Goal: Information Seeking & Learning: Learn about a topic

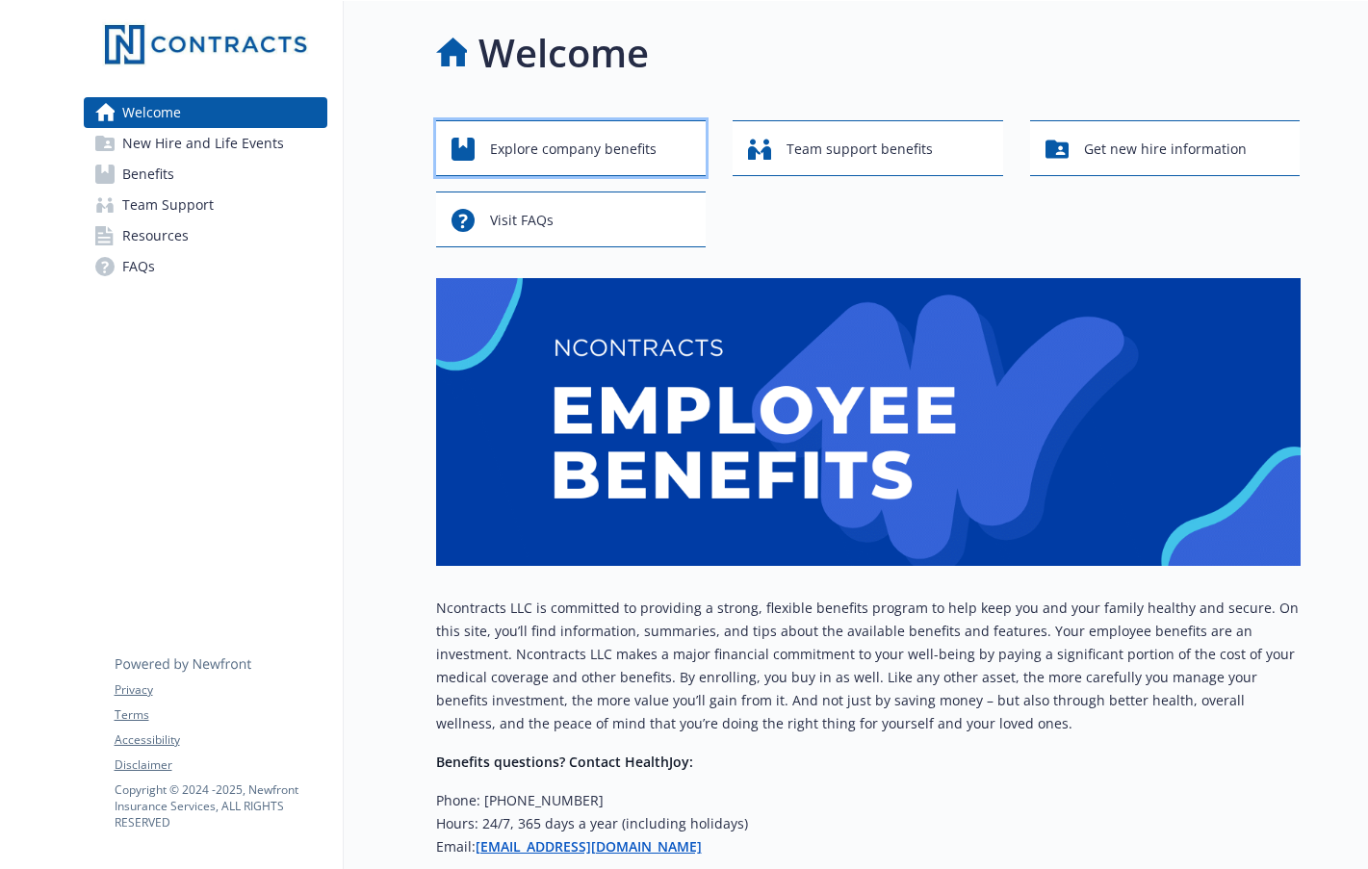
click at [657, 153] on div "Explore company benefits" at bounding box center [573, 149] width 245 height 37
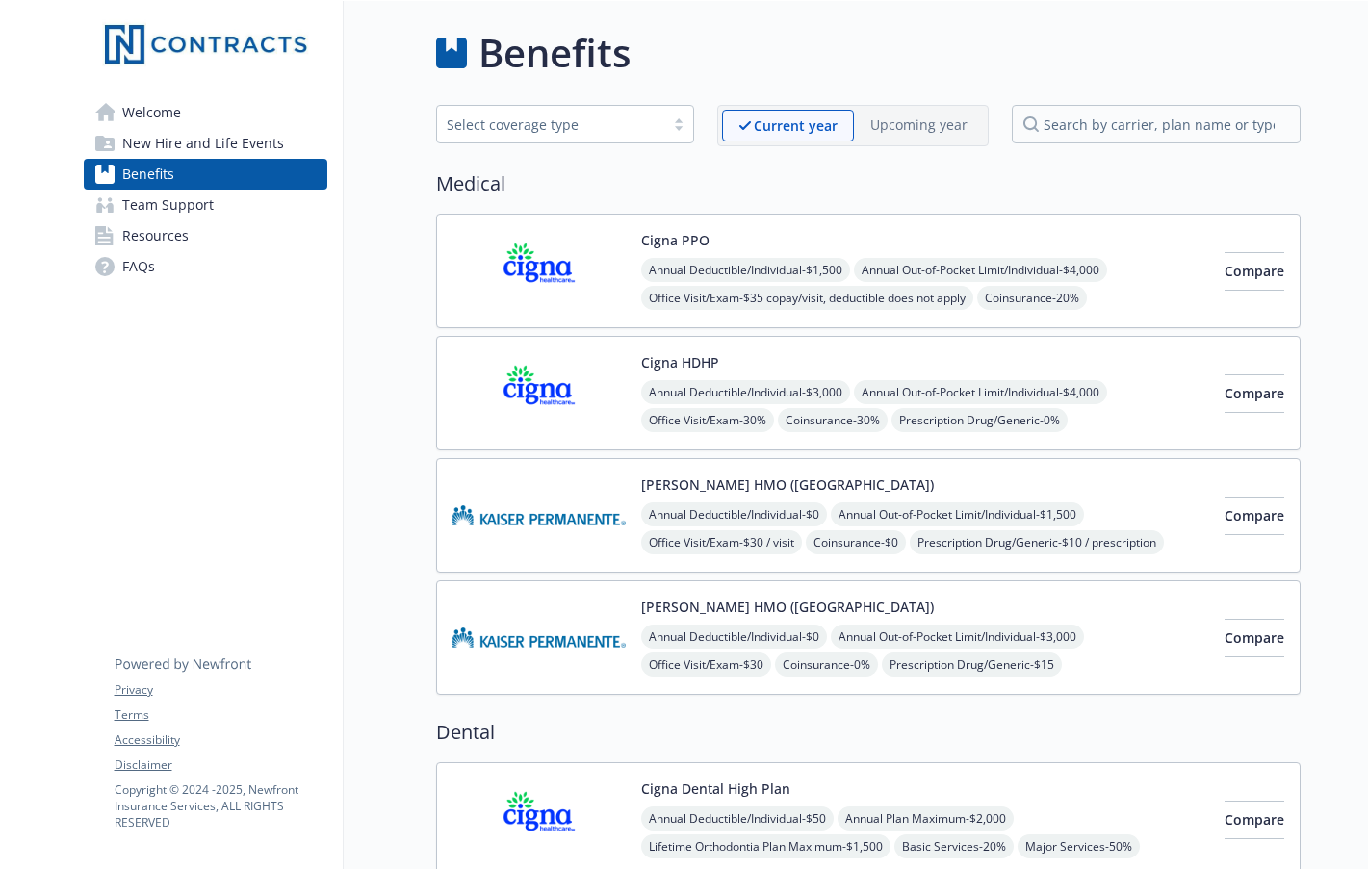
click at [173, 116] on span "Welcome" at bounding box center [151, 112] width 59 height 31
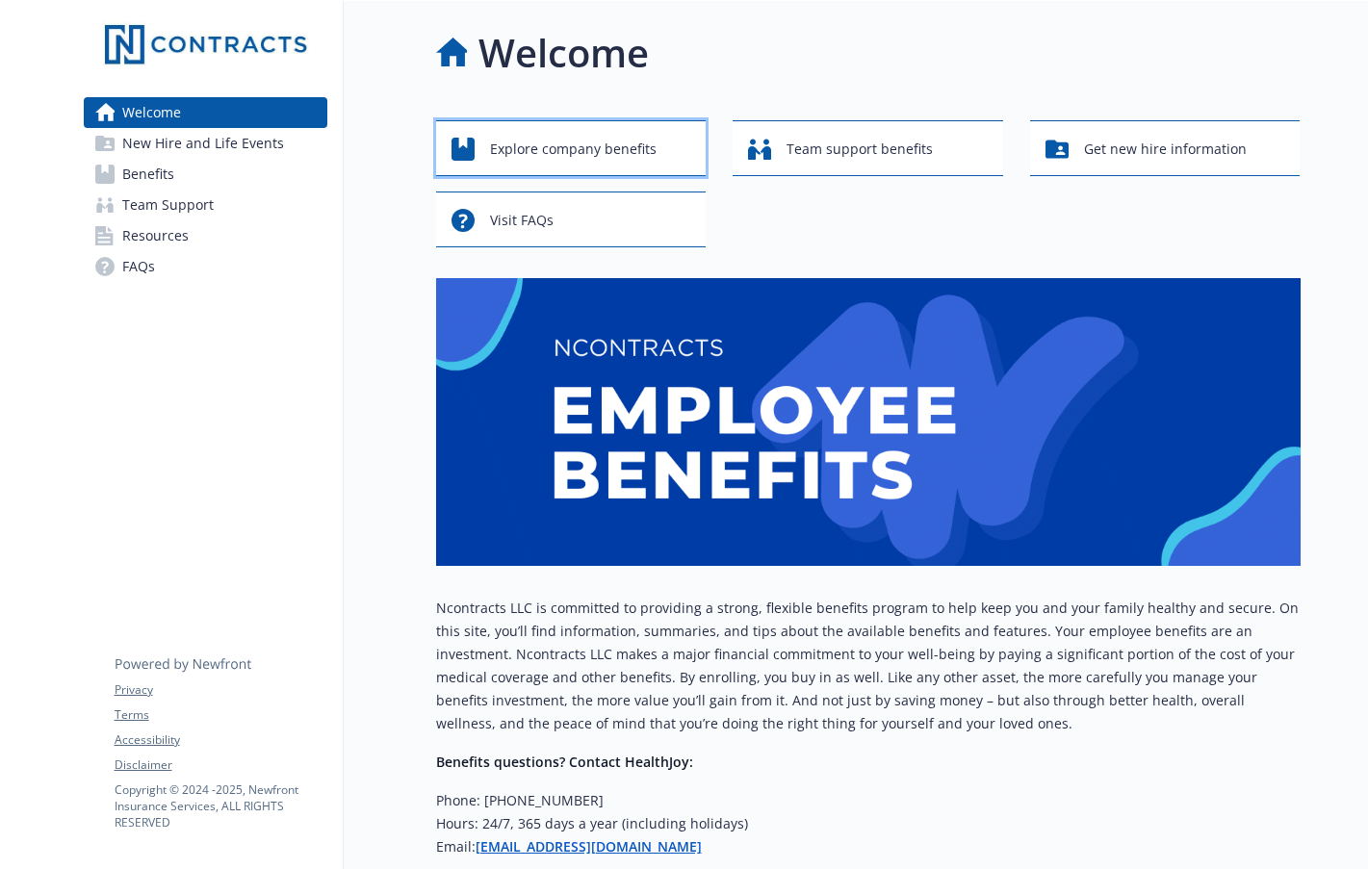
click at [590, 150] on span "Explore company benefits" at bounding box center [573, 149] width 167 height 37
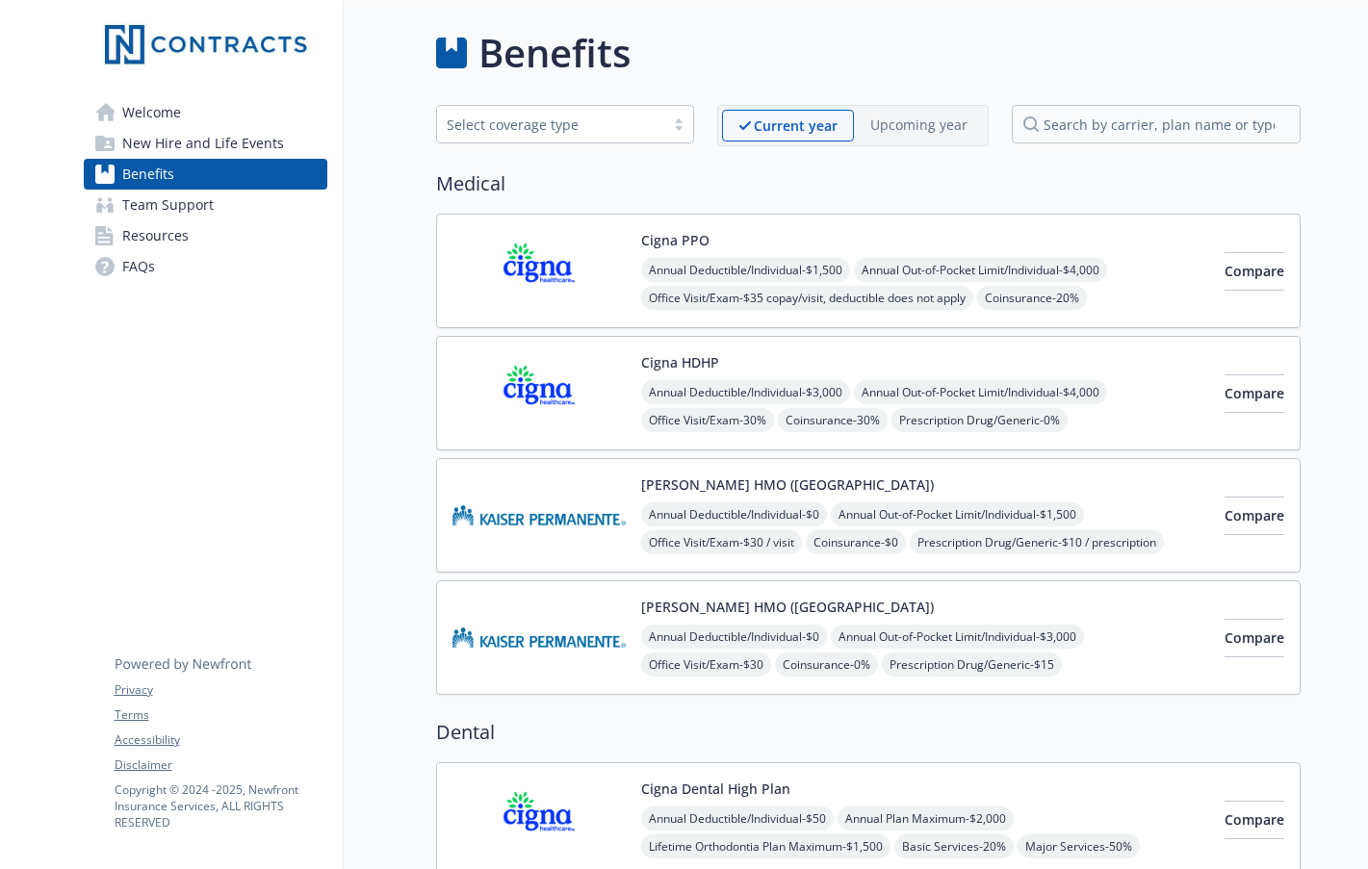
click at [864, 245] on div "Cigna PPO Annual Deductible/Individual - $1,500 Annual Out-of-Pocket Limit/Indi…" at bounding box center [925, 271] width 568 height 82
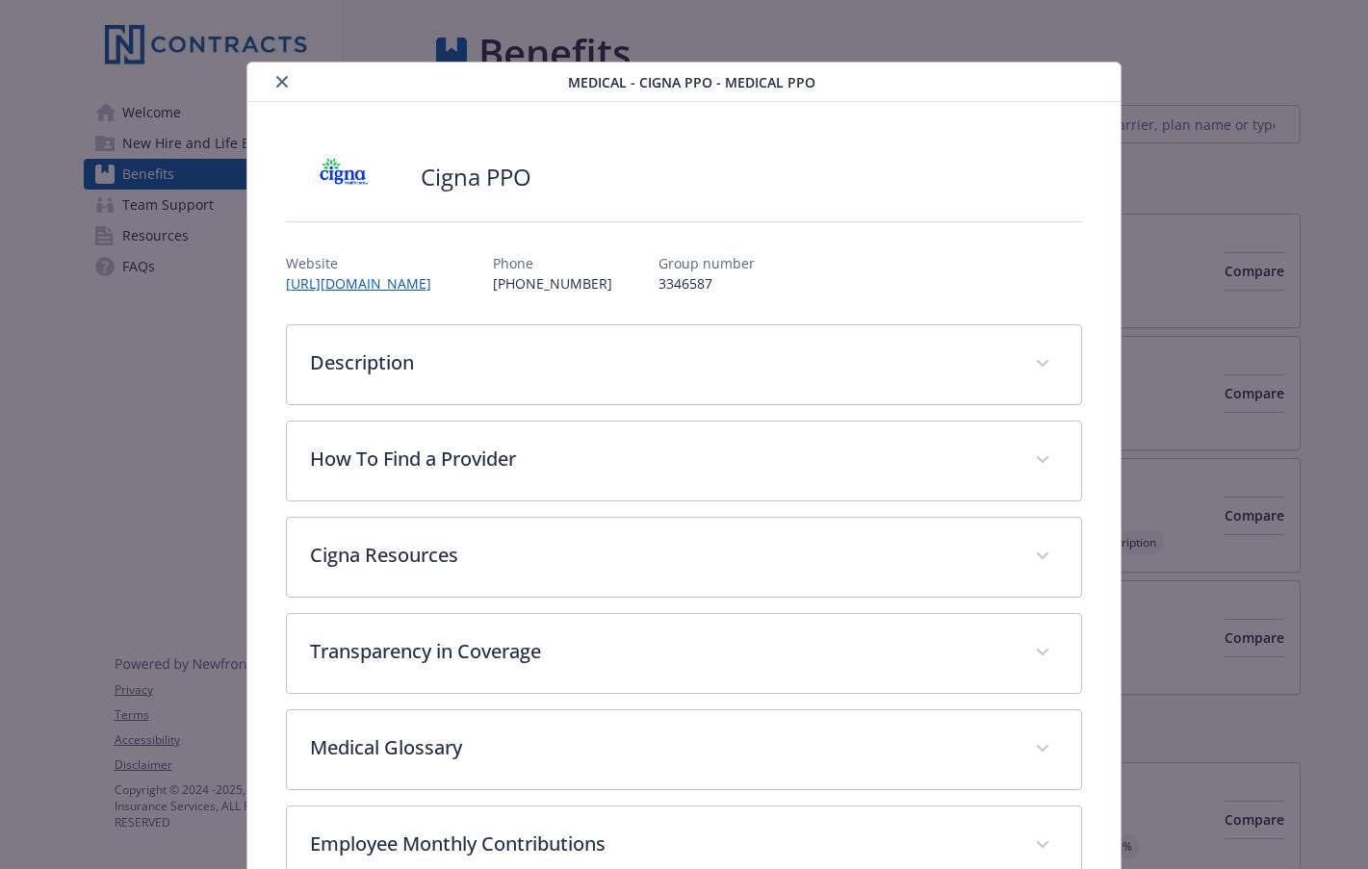
click at [270, 83] on button "close" at bounding box center [281, 81] width 23 height 23
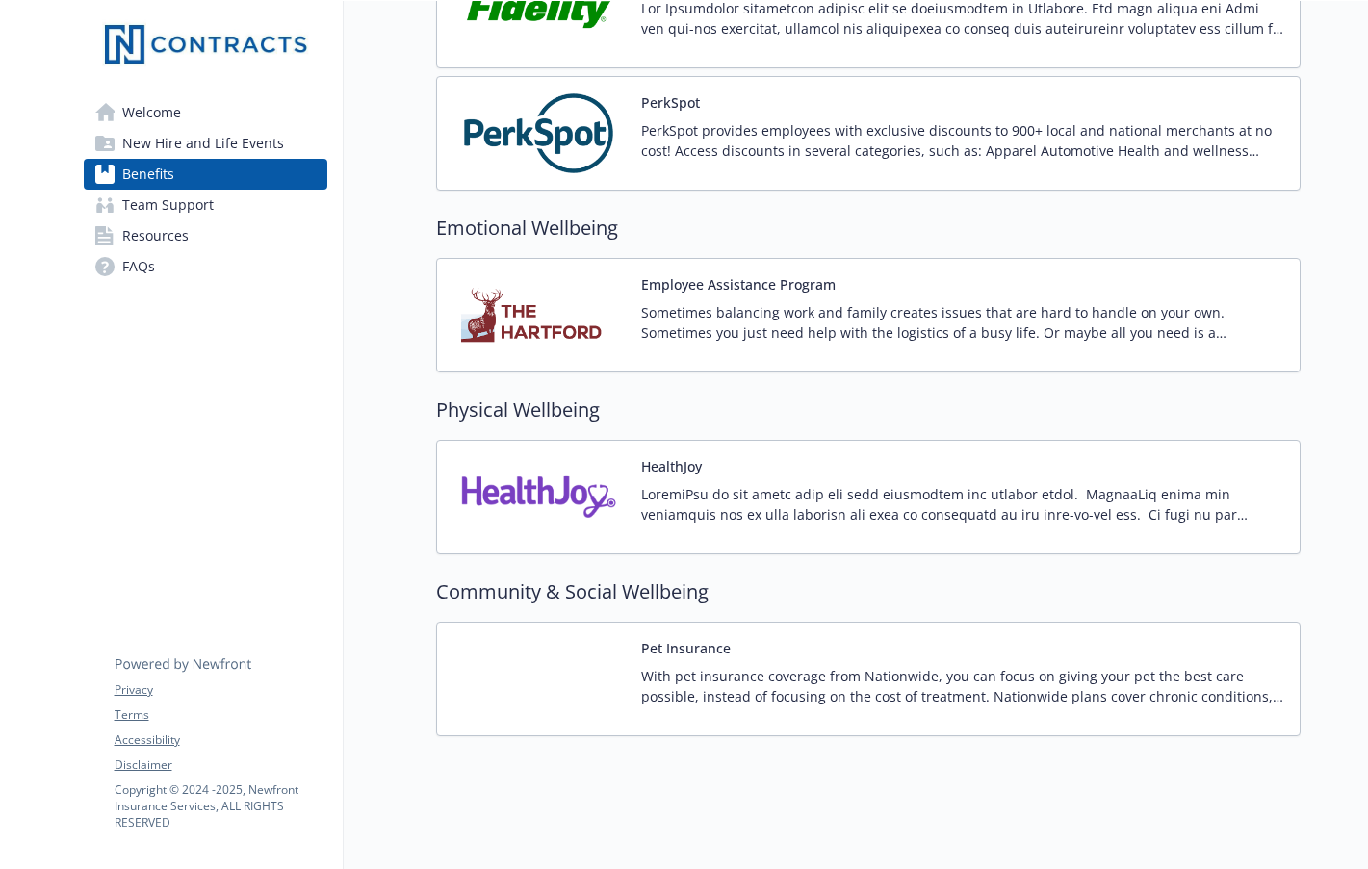
scroll to position [2472, 0]
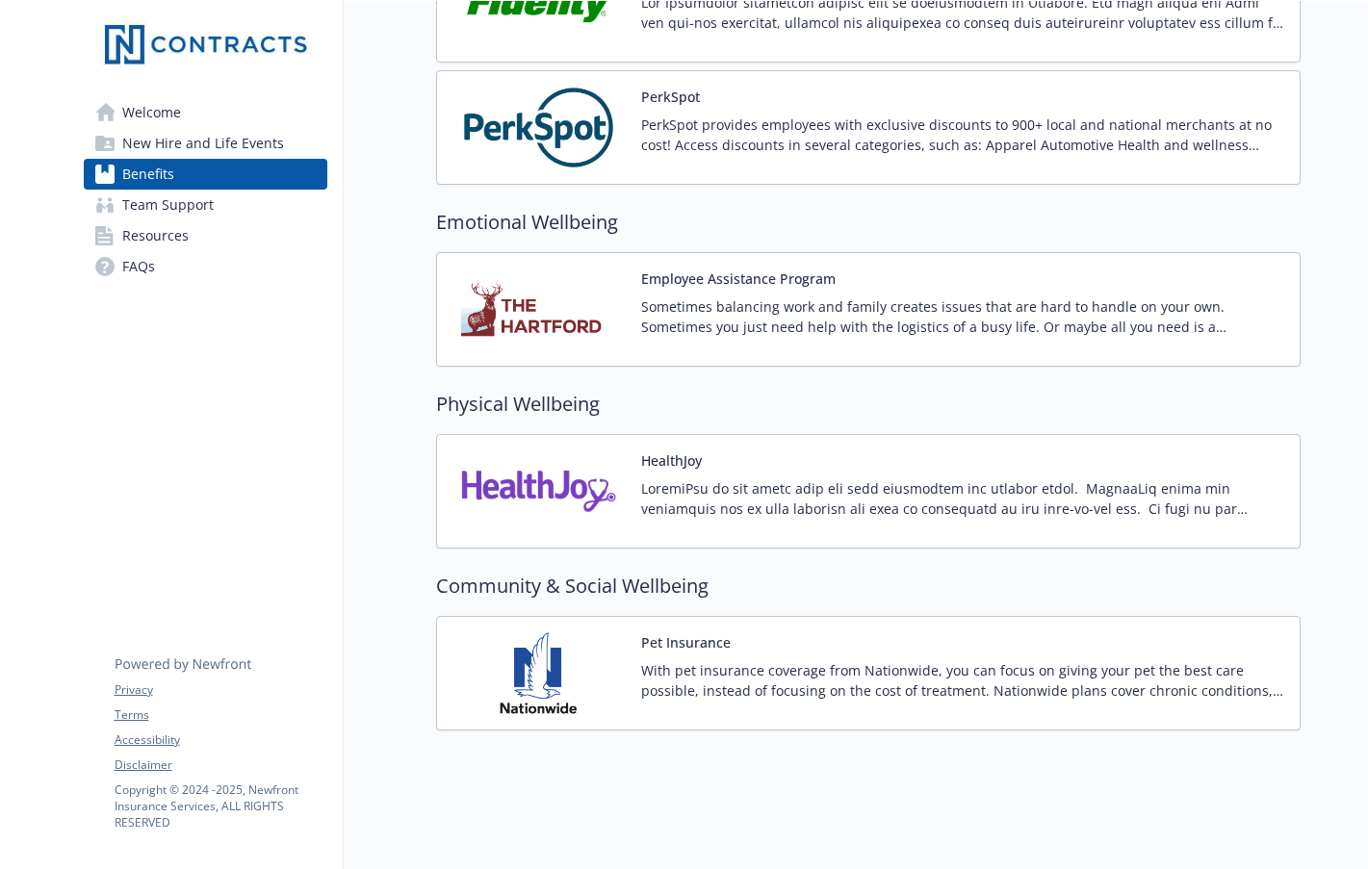
click at [964, 87] on div "PerkSpot PerkSpot provides employees with exclusive discounts to 900+ local and…" at bounding box center [962, 128] width 643 height 82
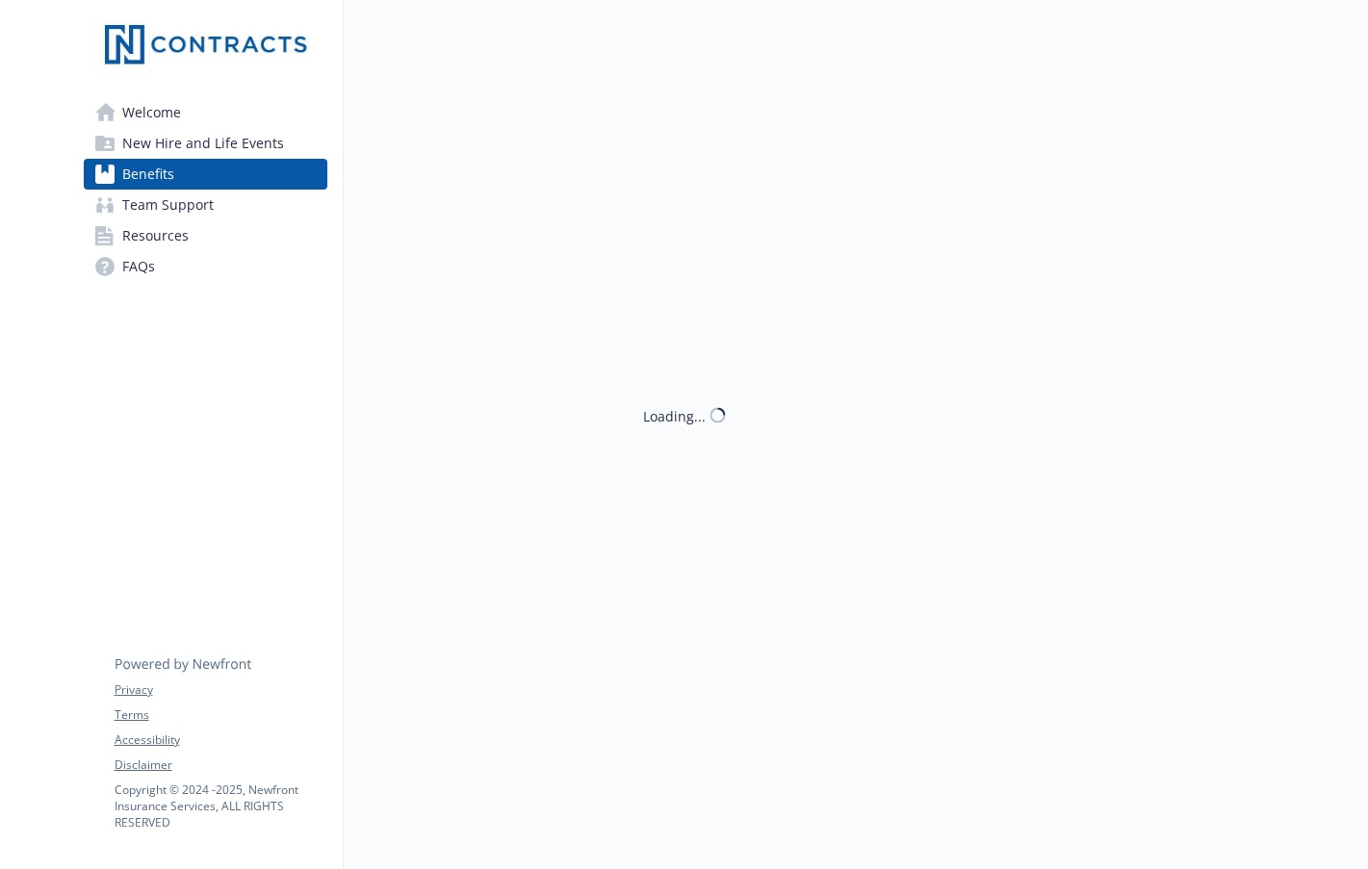
scroll to position [2472, 0]
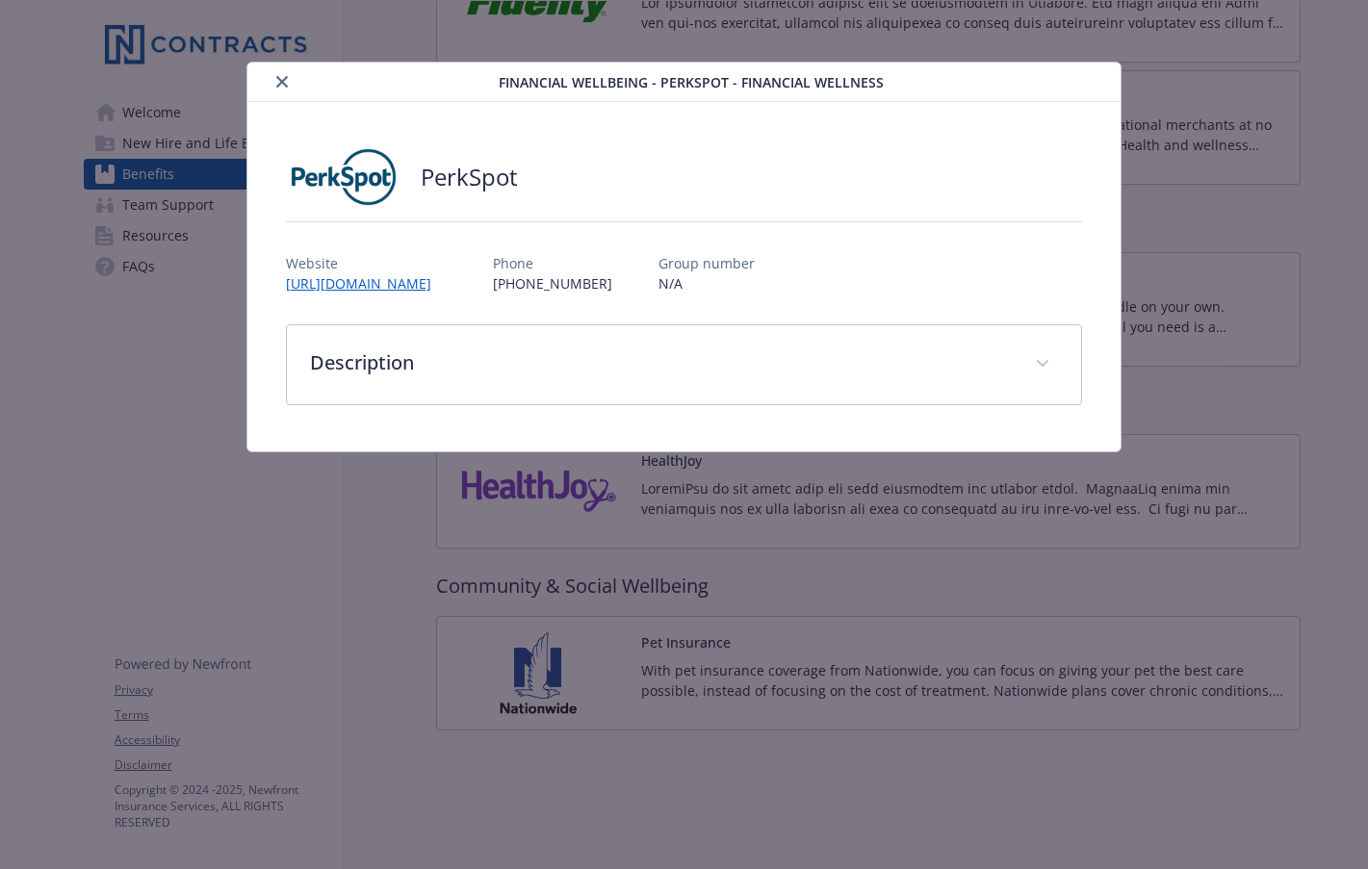
click at [276, 78] on icon "close" at bounding box center [282, 82] width 12 height 12
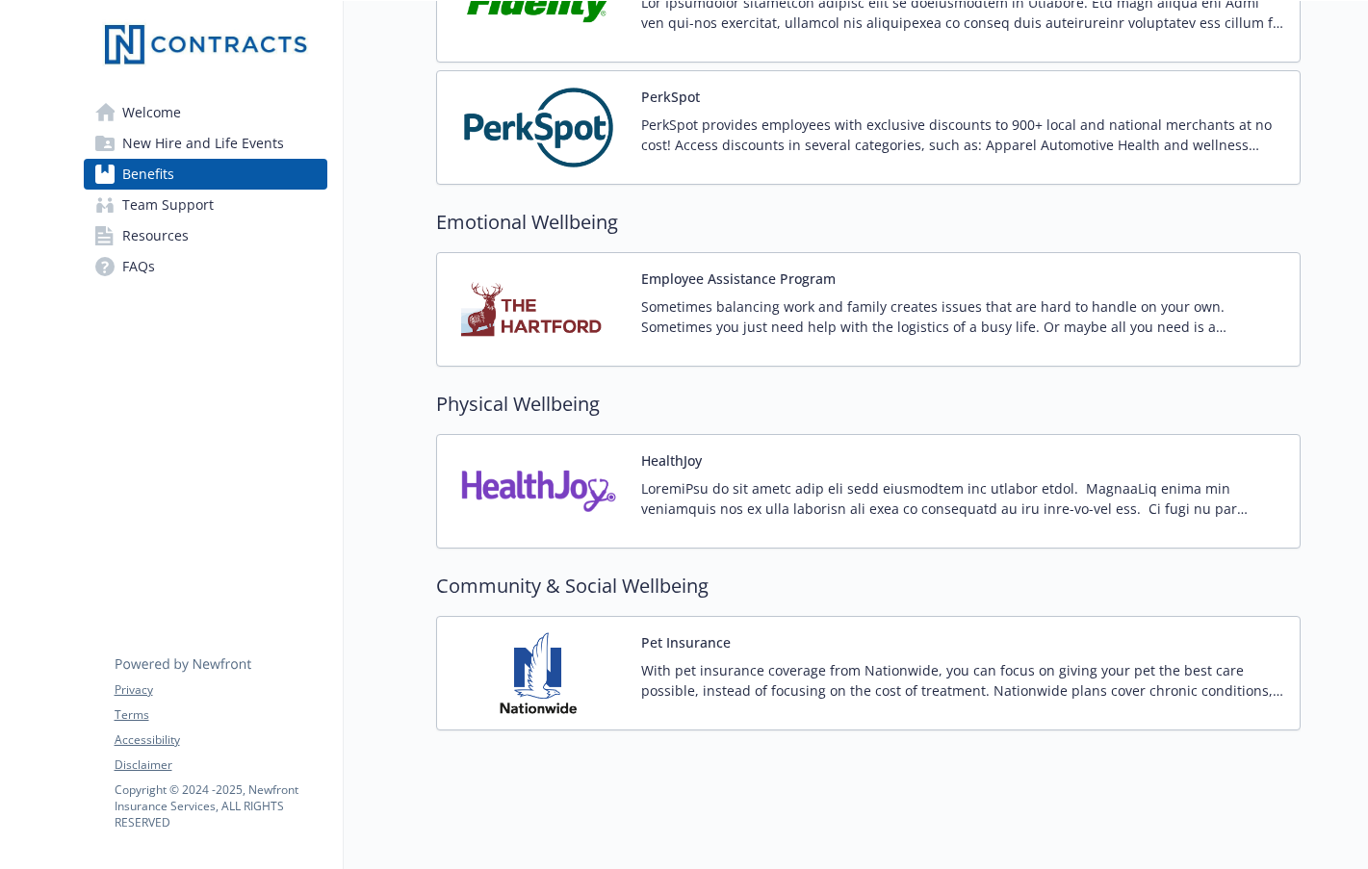
click at [858, 87] on div "PerkSpot PerkSpot provides employees with exclusive discounts to 900+ local and…" at bounding box center [962, 128] width 643 height 82
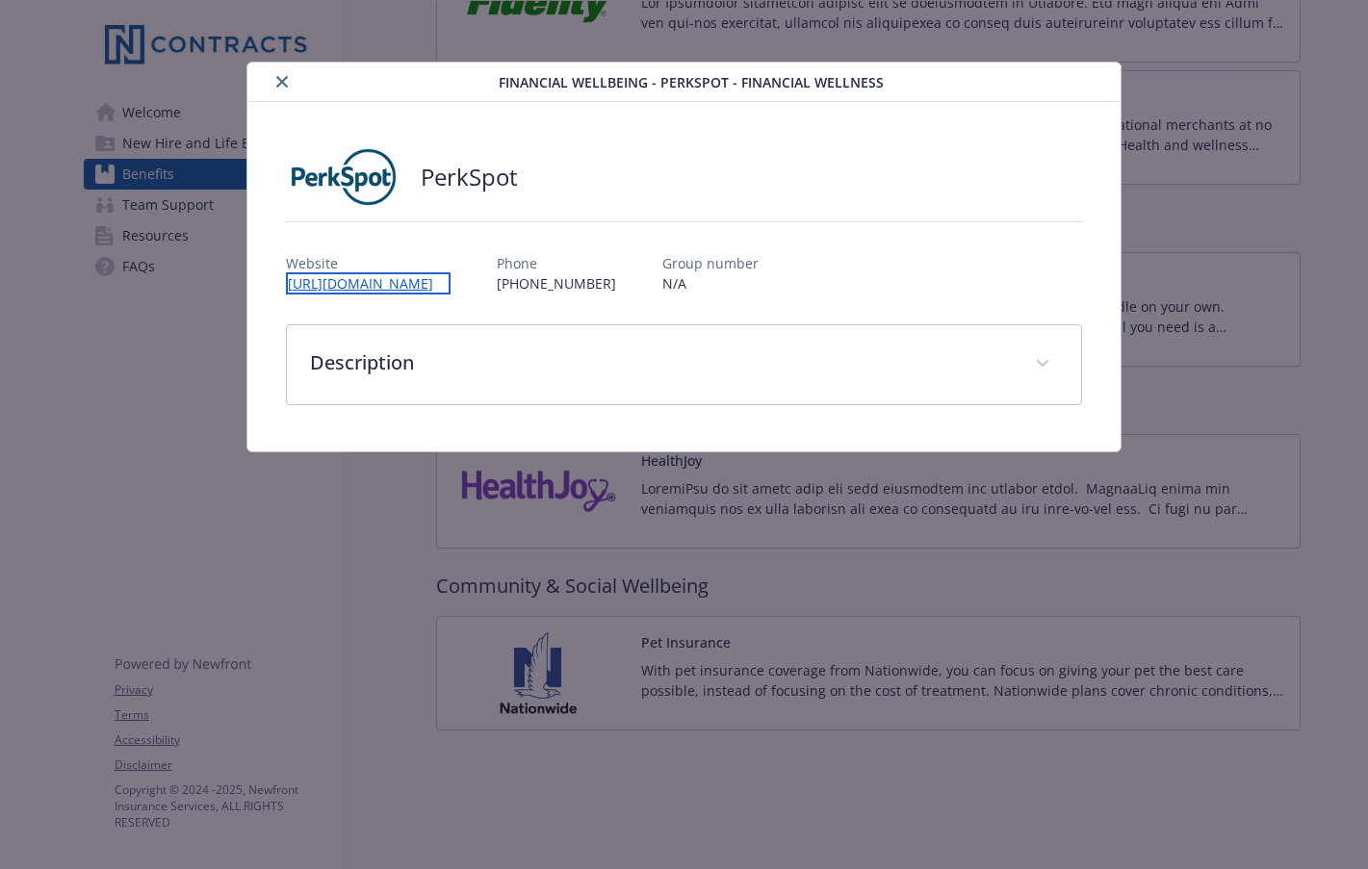
click at [389, 282] on link "[URL][DOMAIN_NAME]" at bounding box center [368, 283] width 165 height 22
click at [284, 83] on icon "close" at bounding box center [282, 82] width 12 height 12
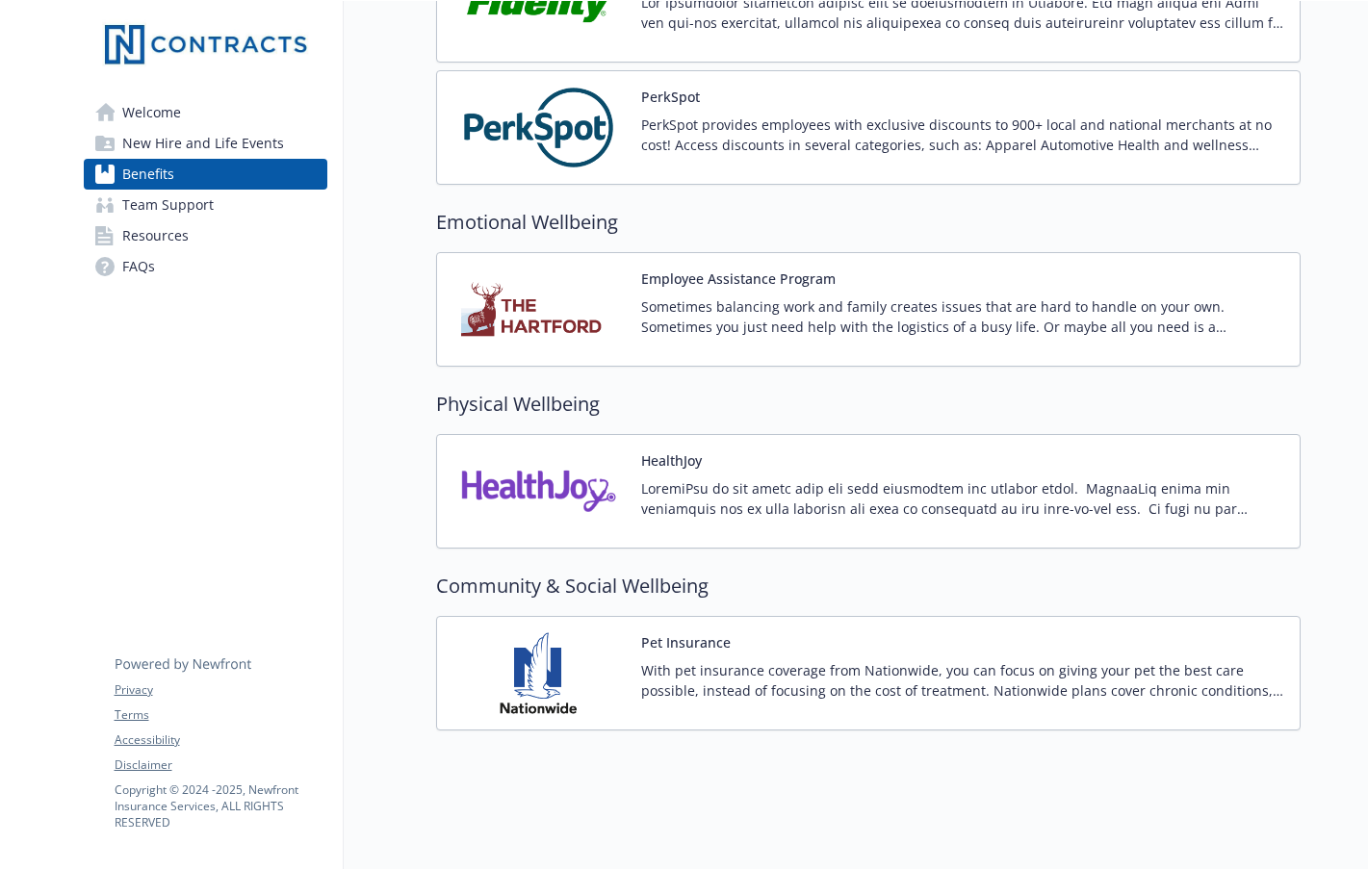
scroll to position [2472, 0]
click at [880, 632] on div "Pet Insurance With pet insurance coverage from Nationwide, you can focus on giv…" at bounding box center [962, 673] width 643 height 82
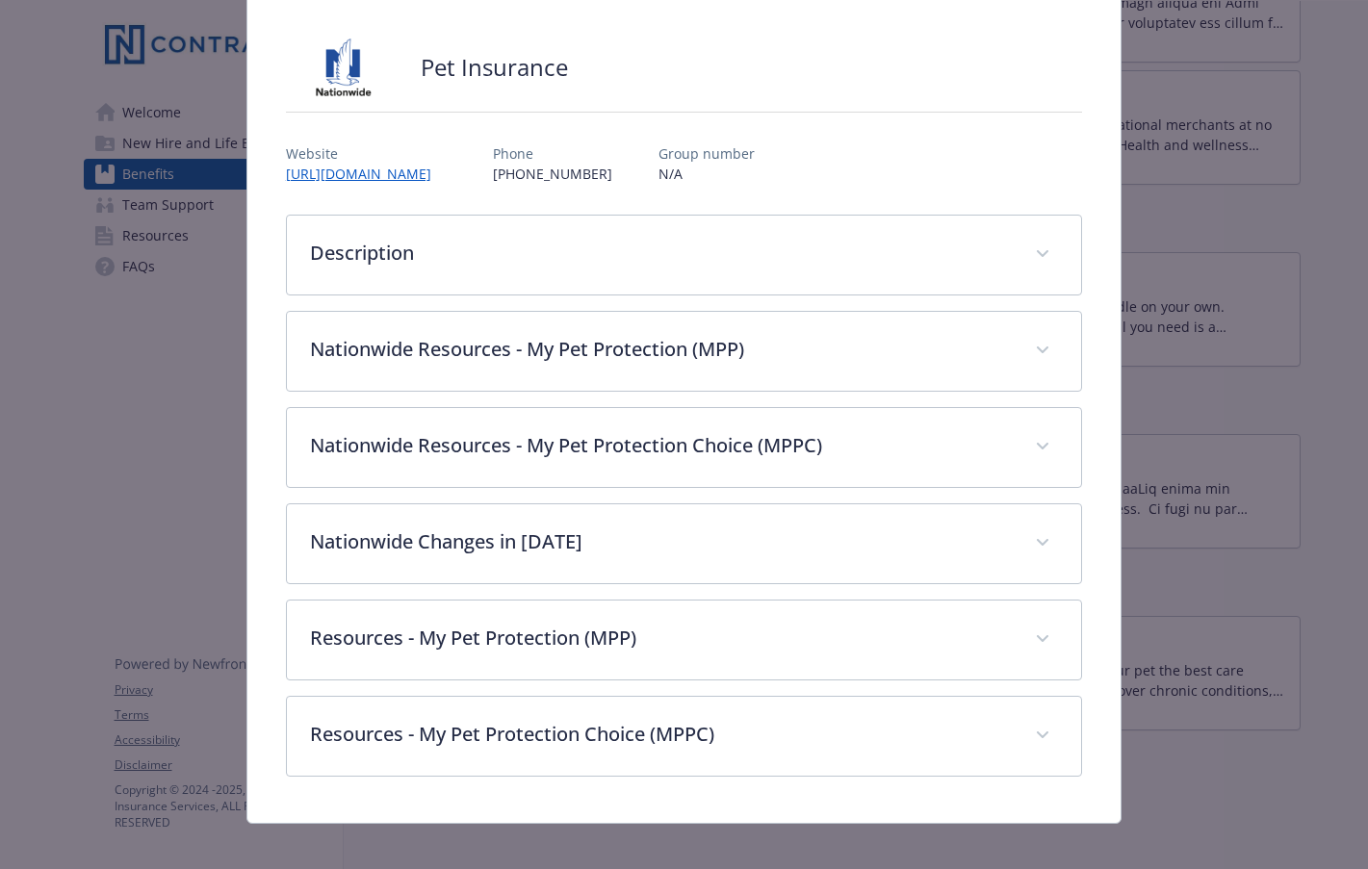
scroll to position [126, 0]
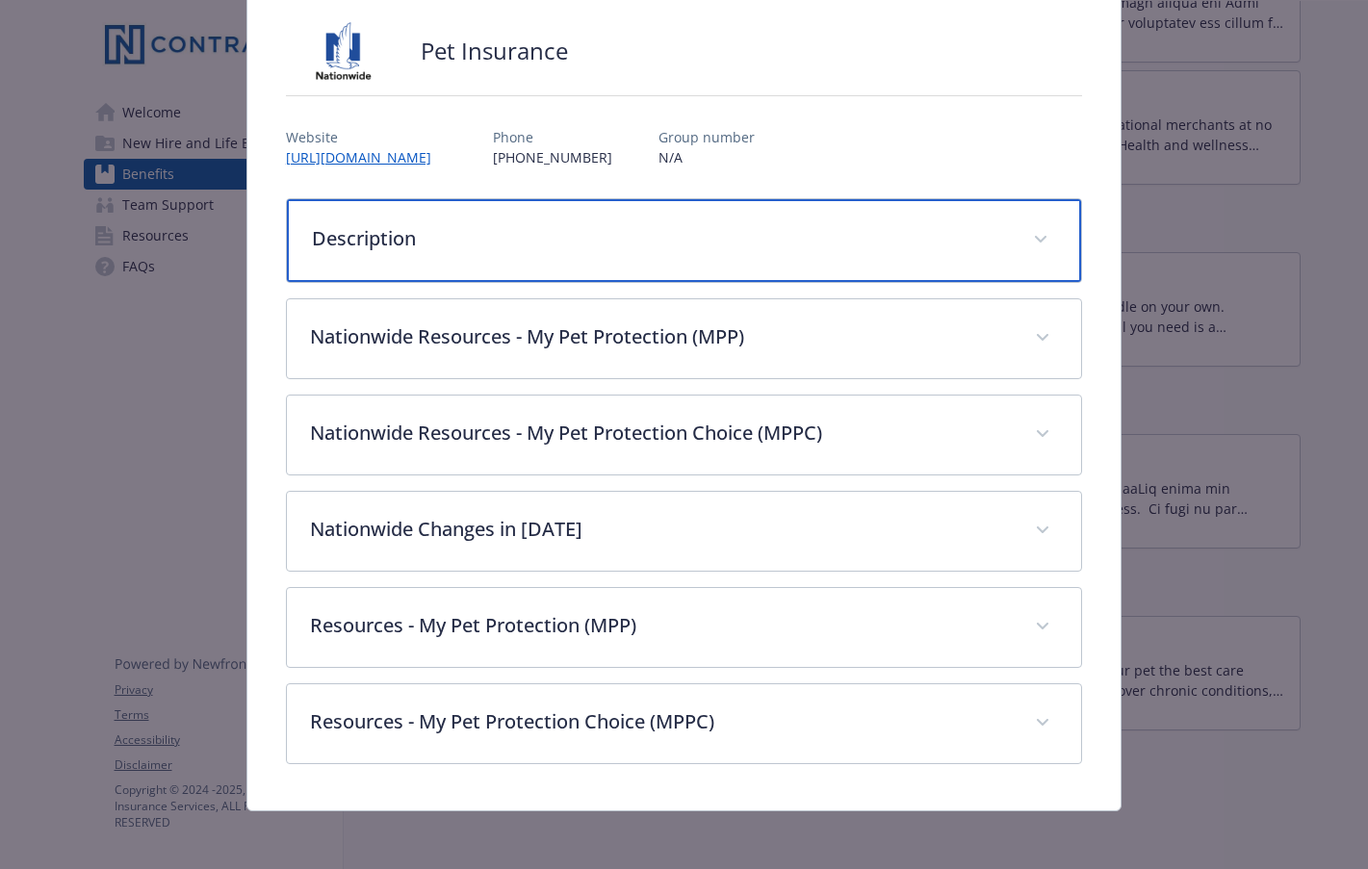
click at [454, 248] on p "Description" at bounding box center [661, 238] width 698 height 29
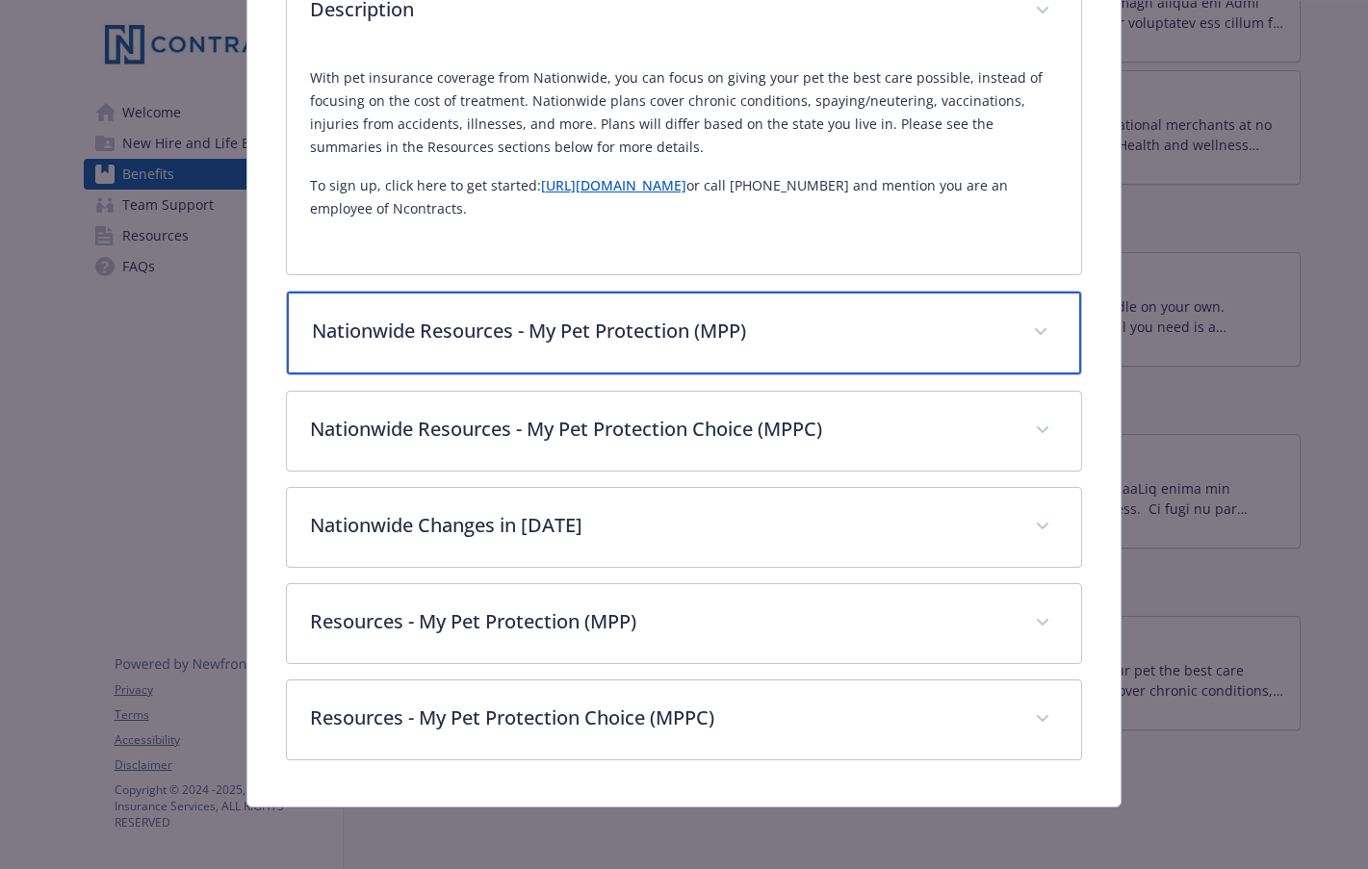
click at [848, 344] on p "Nationwide Resources - My Pet Protection (MPP)" at bounding box center [661, 331] width 698 height 29
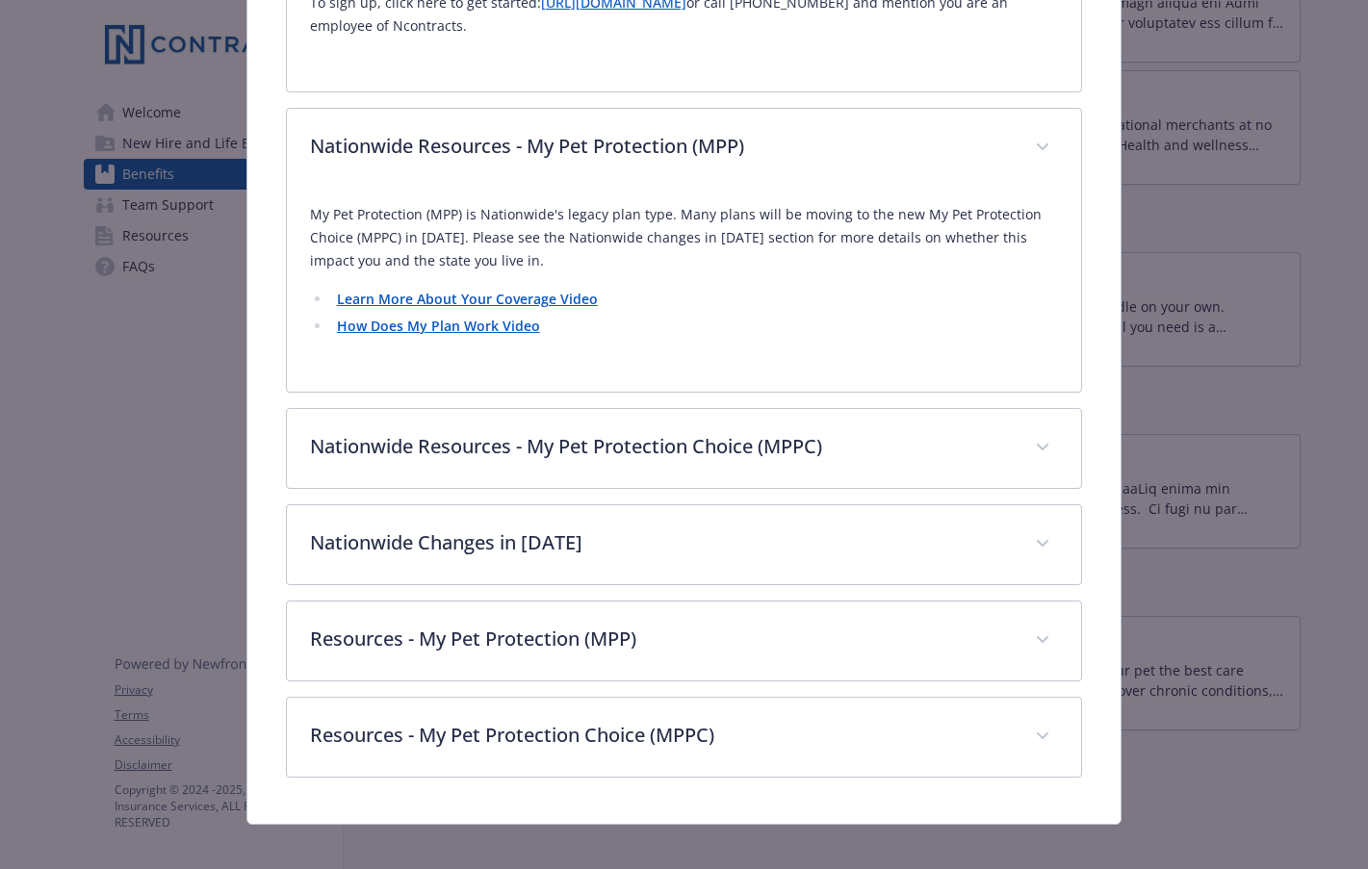
scroll to position [554, 0]
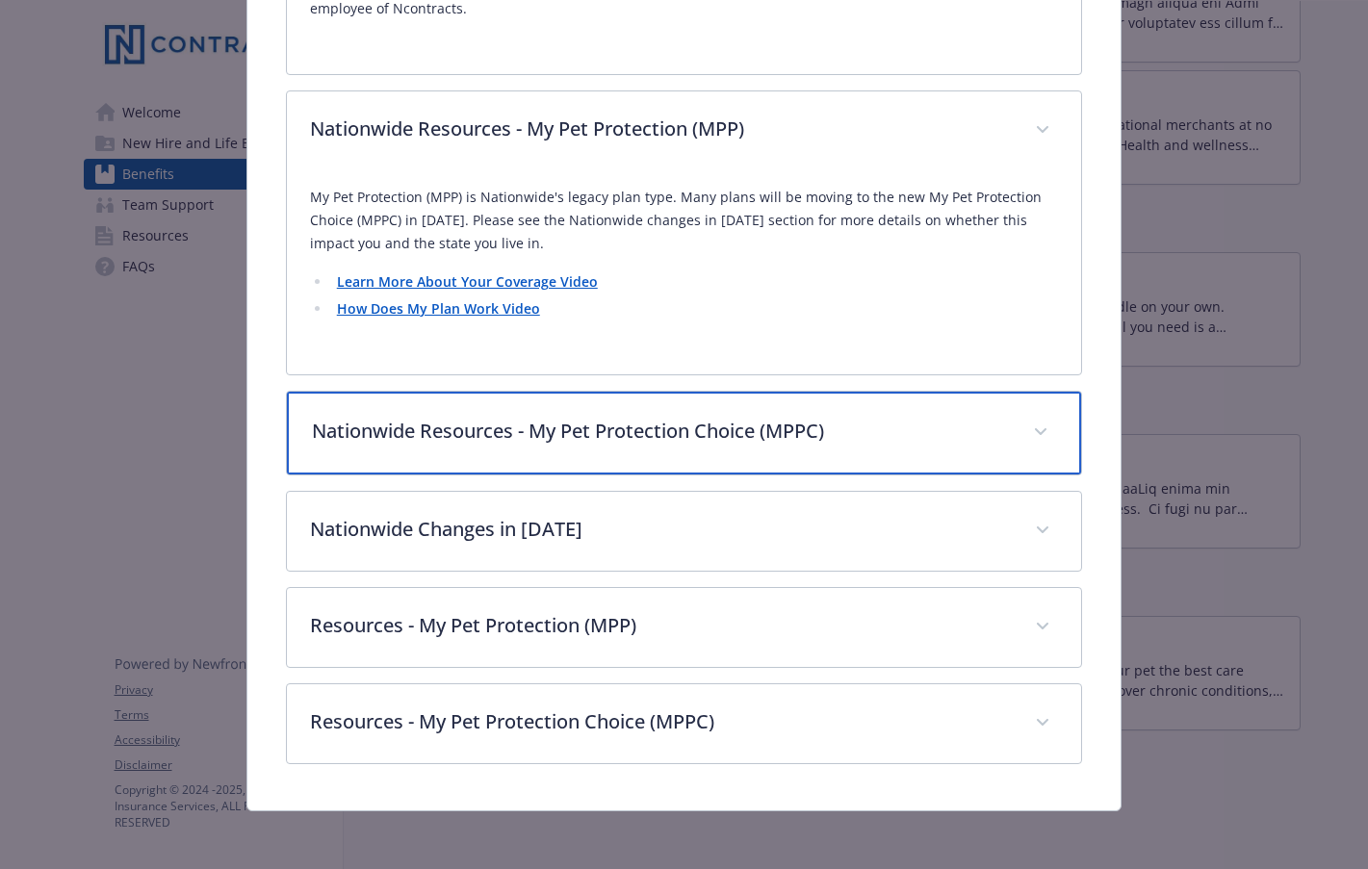
click at [853, 431] on p "Nationwide Resources - My Pet Protection Choice (MPPC)" at bounding box center [661, 431] width 698 height 29
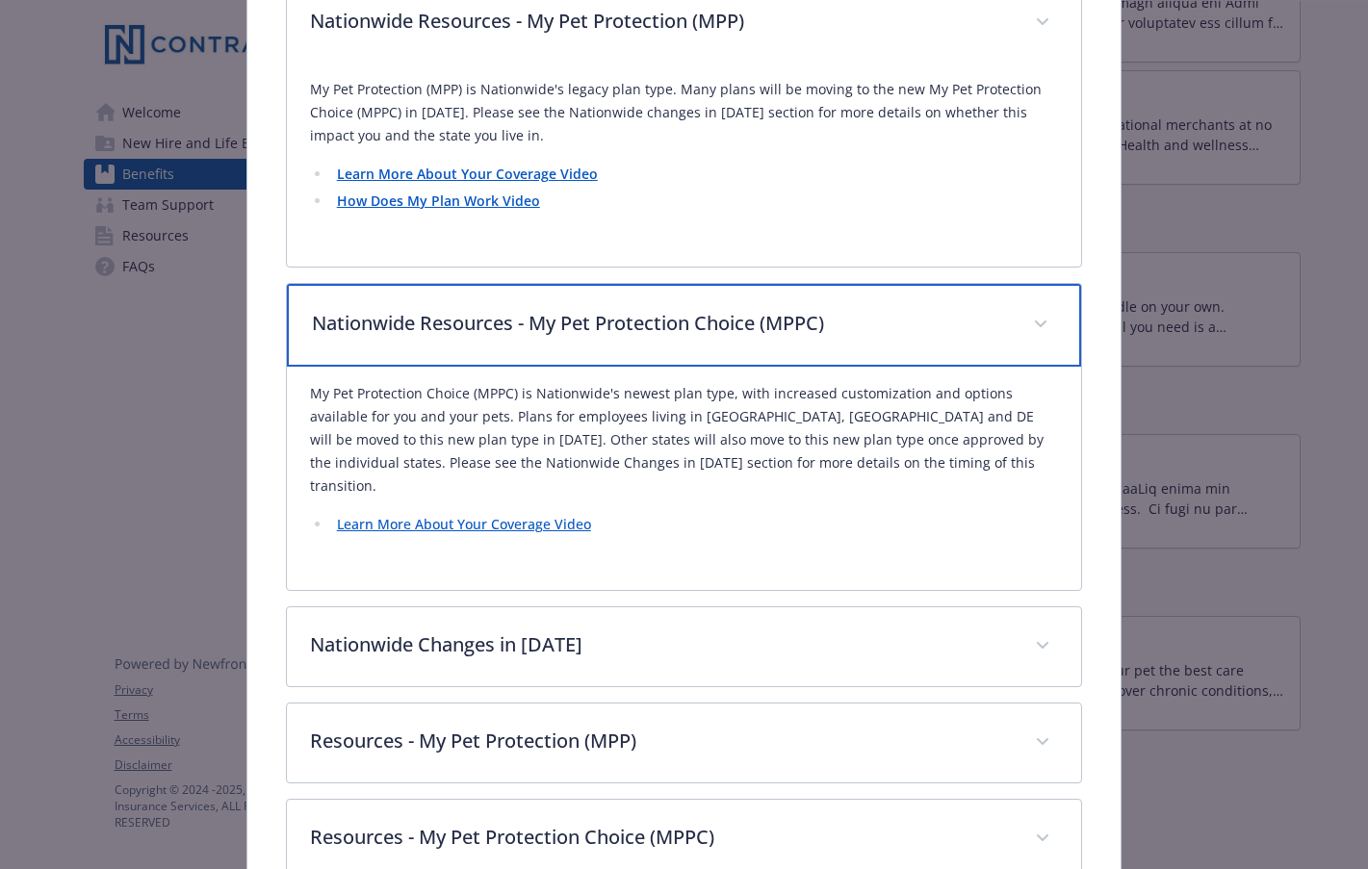
scroll to position [758, 0]
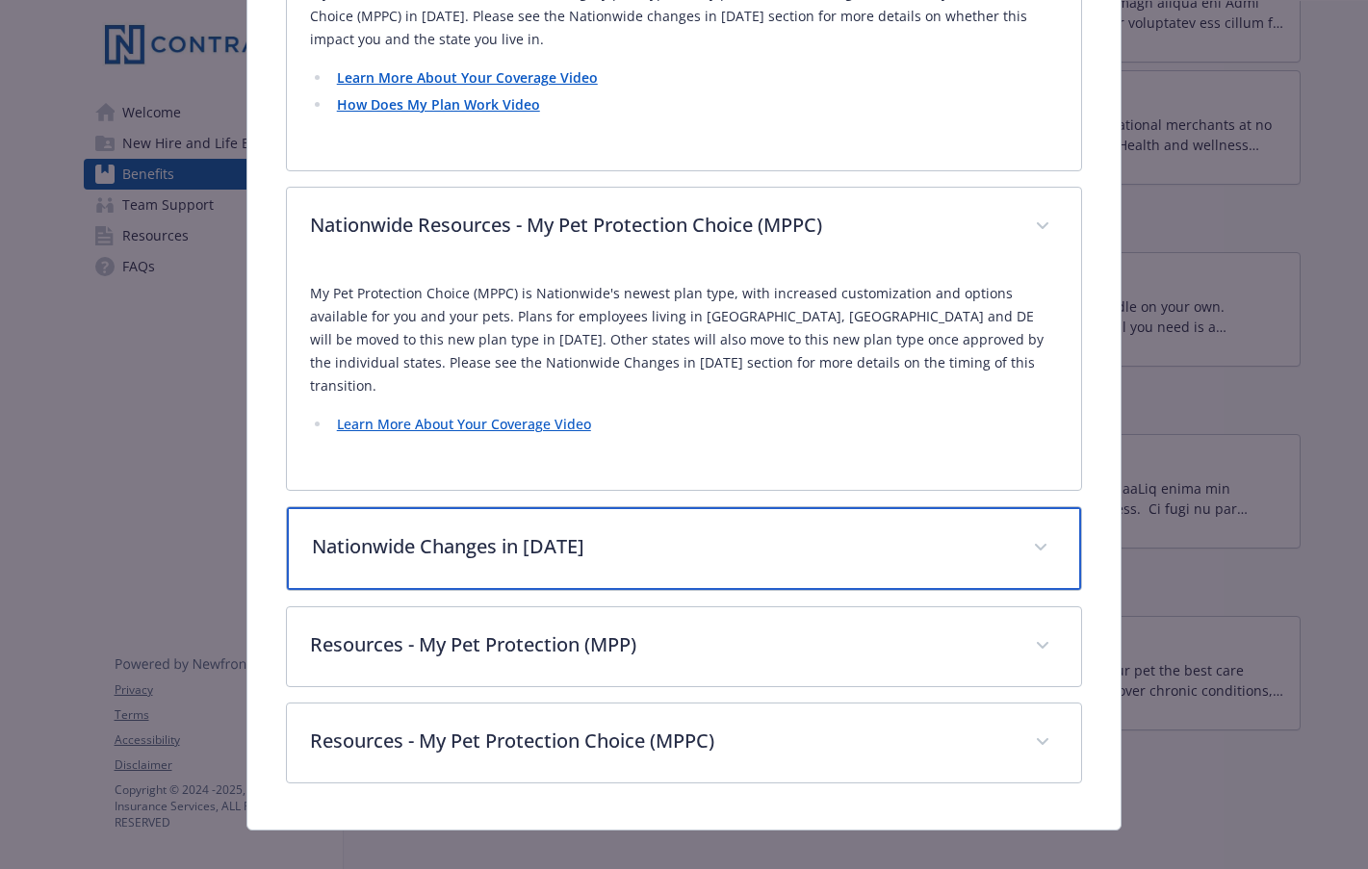
click at [662, 532] on p "Nationwide Changes in [DATE]" at bounding box center [661, 546] width 698 height 29
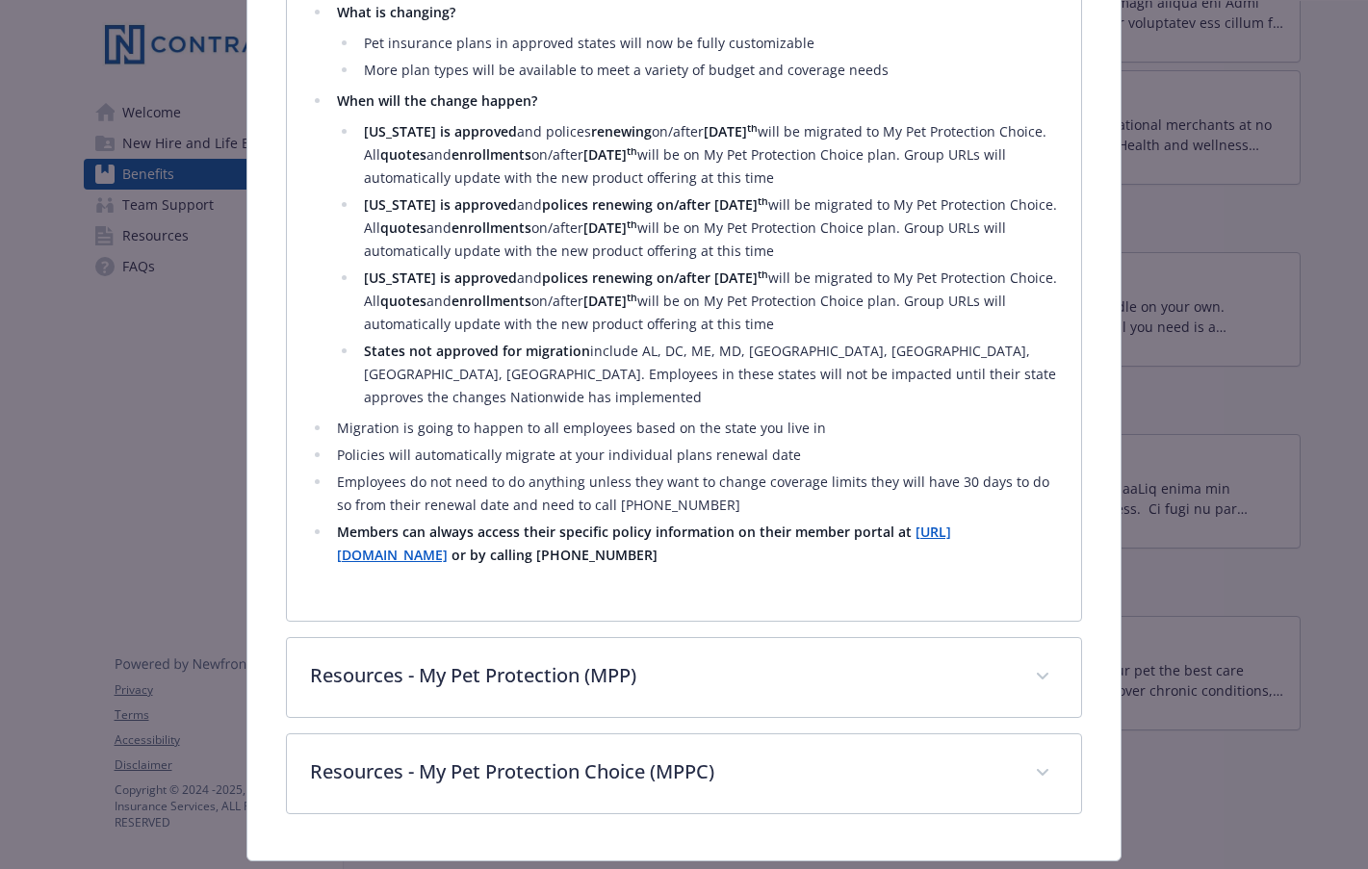
scroll to position [1408, 0]
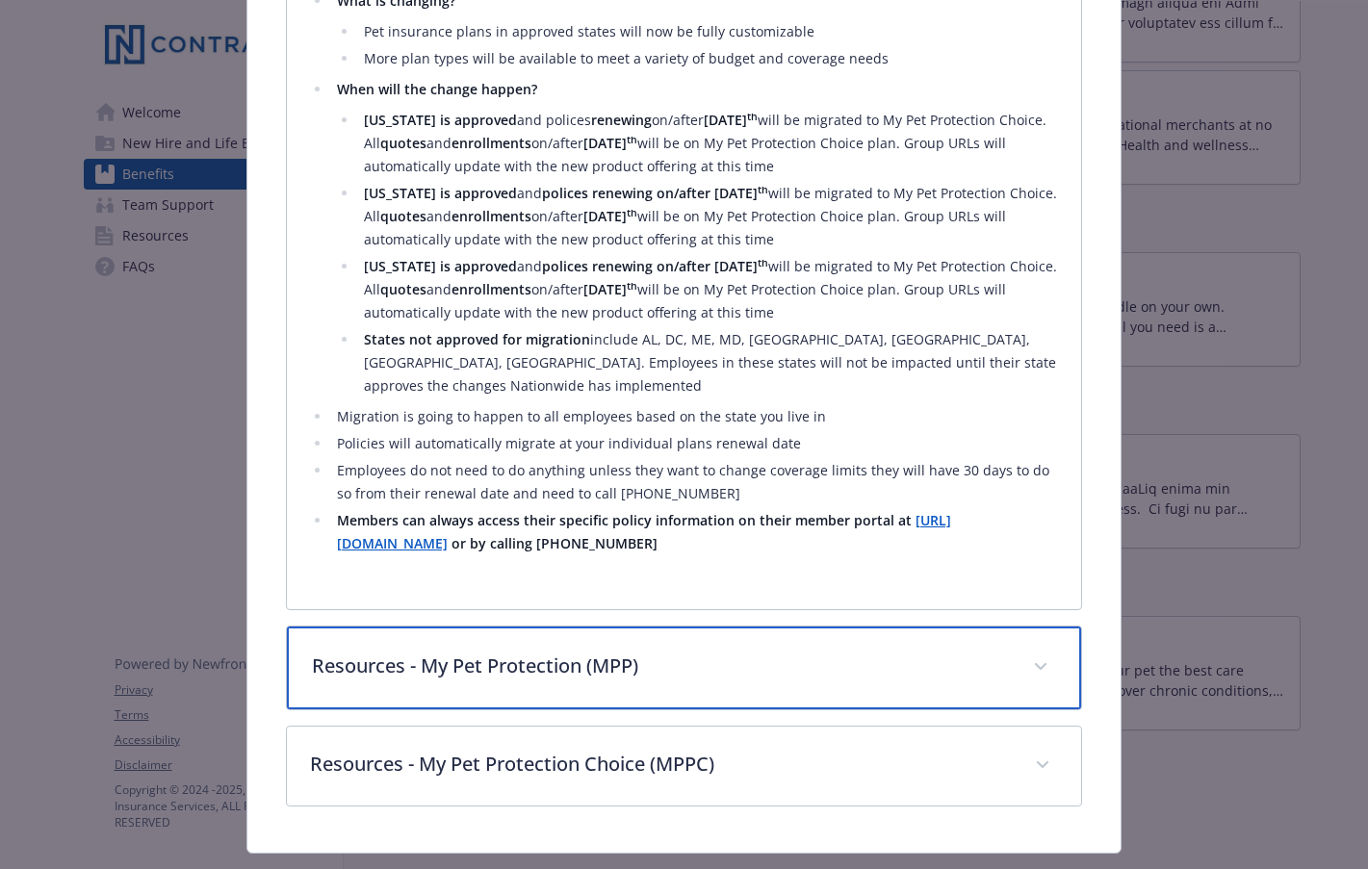
click at [720, 652] on p "Resources - My Pet Protection (MPP)" at bounding box center [661, 666] width 698 height 29
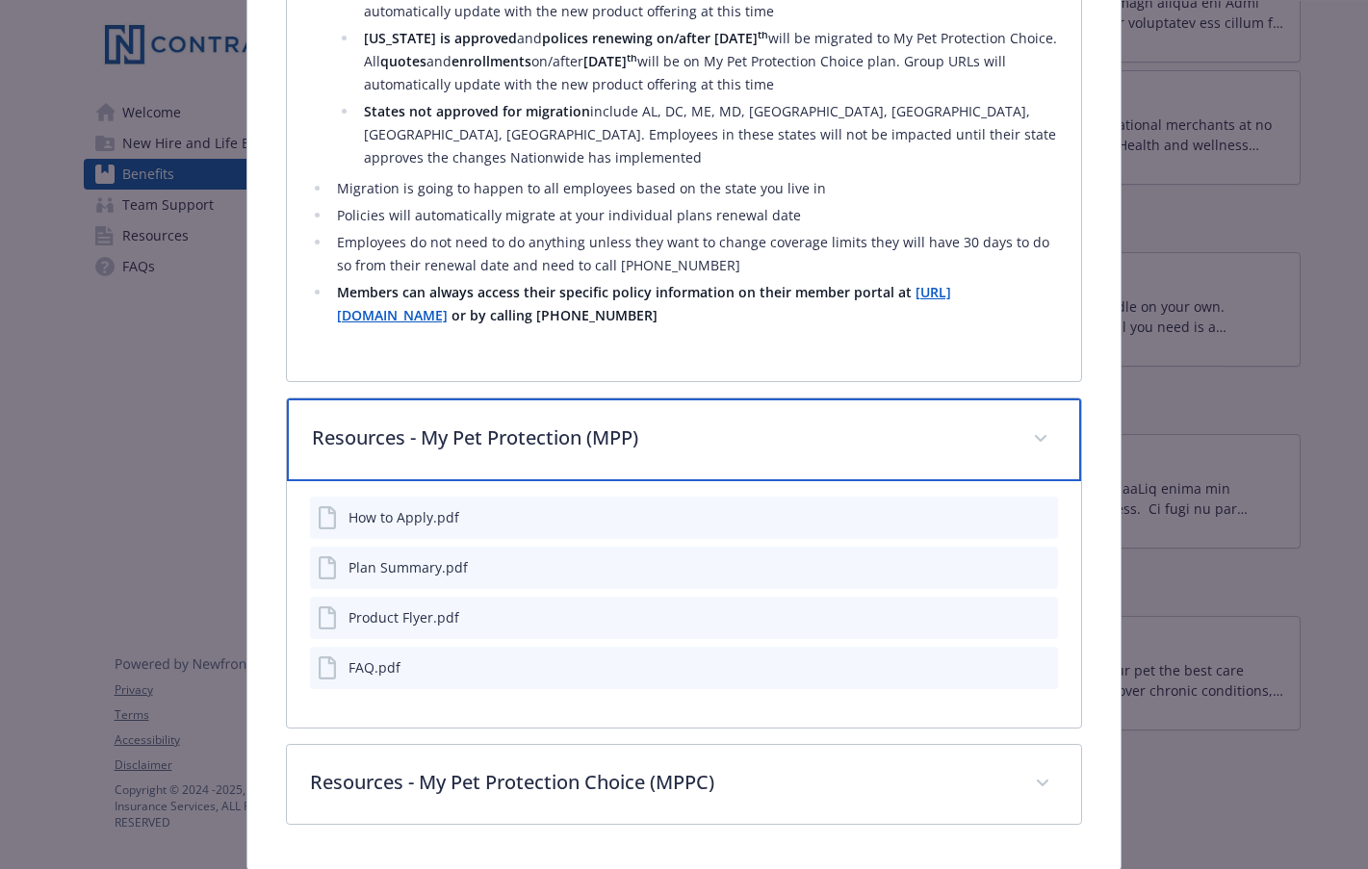
scroll to position [1655, 0]
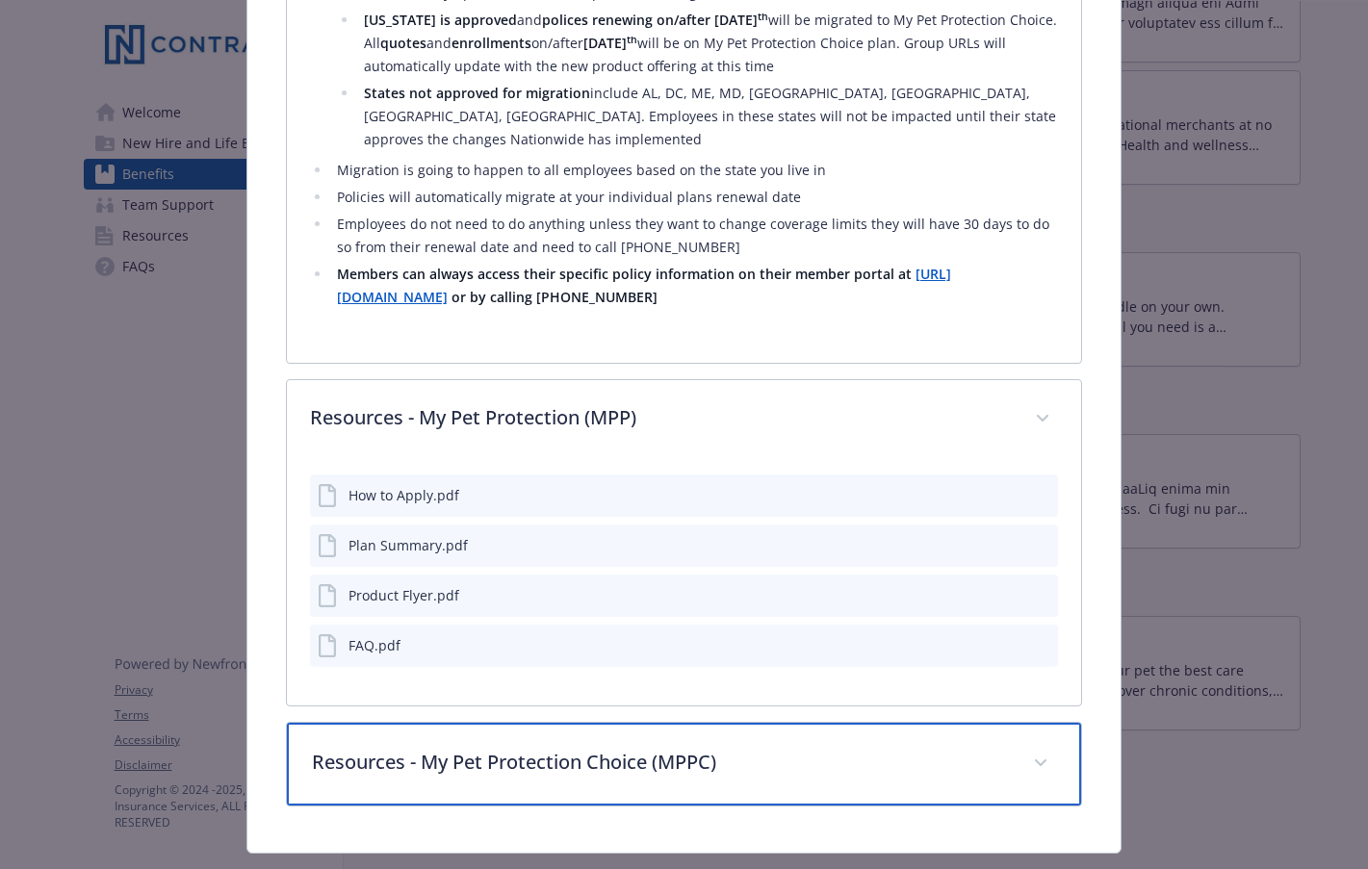
click at [605, 748] on p "Resources - My Pet Protection Choice (MPPC)" at bounding box center [661, 762] width 698 height 29
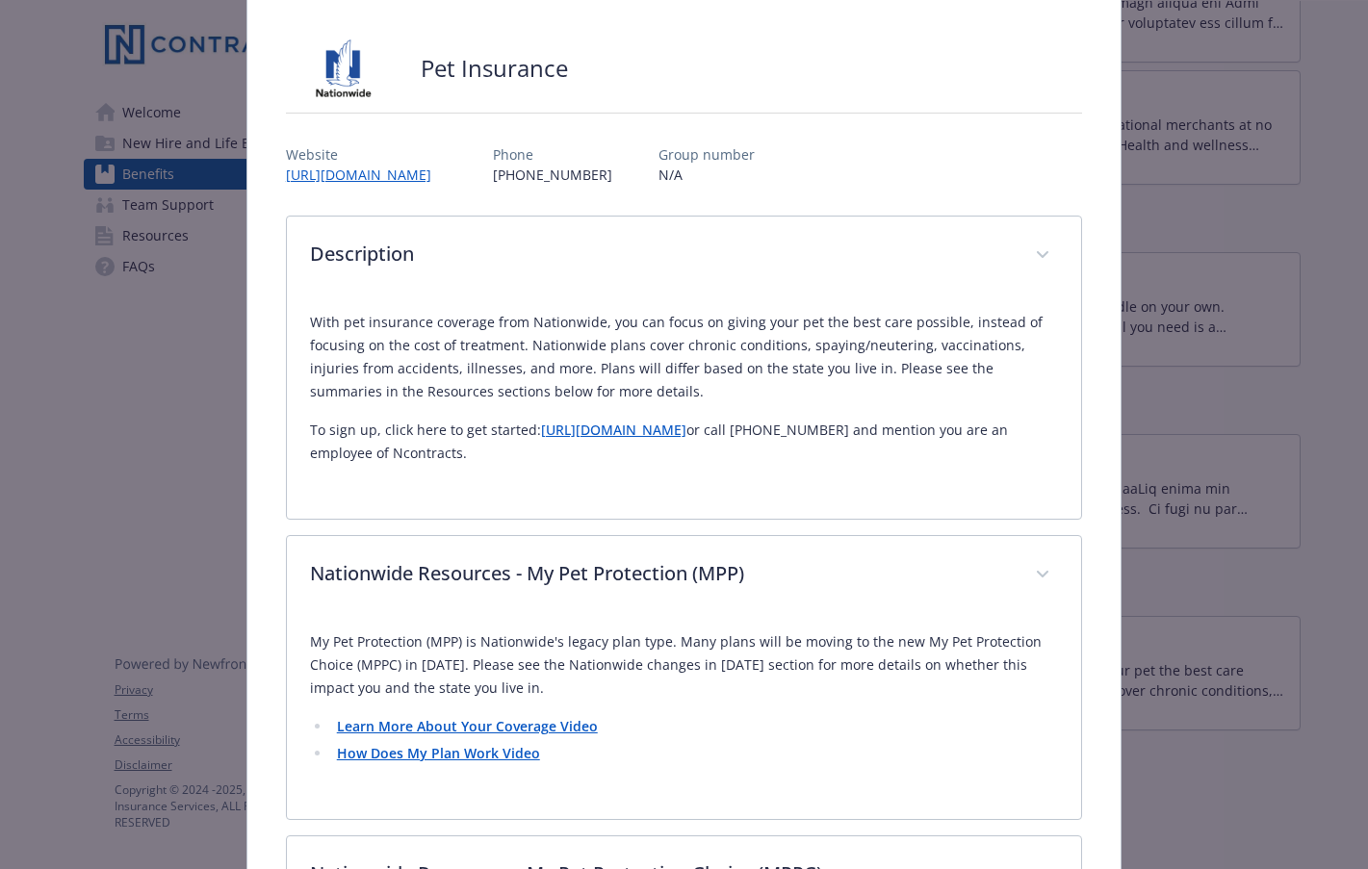
scroll to position [0, 0]
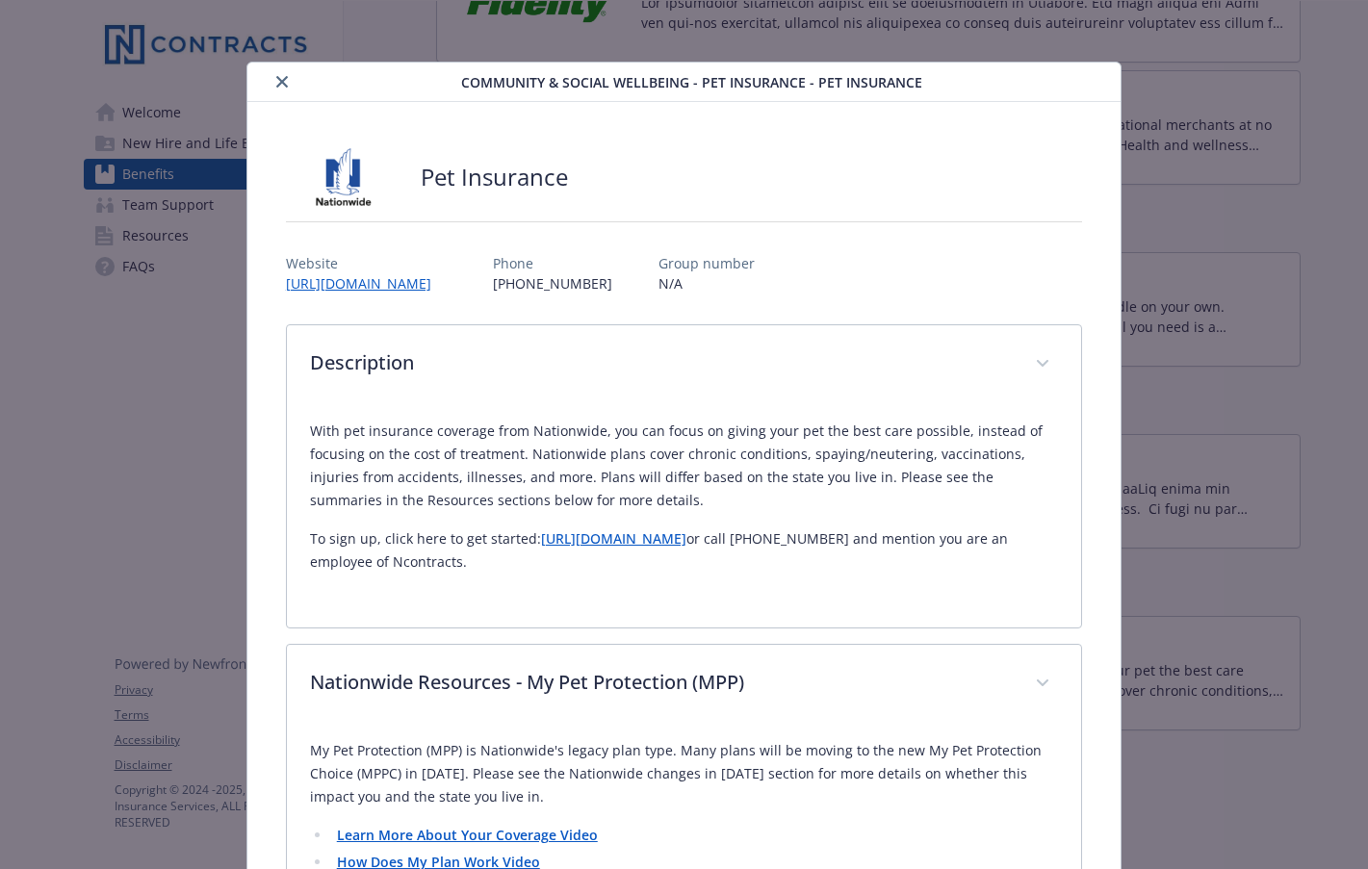
click at [276, 81] on icon "close" at bounding box center [282, 82] width 12 height 12
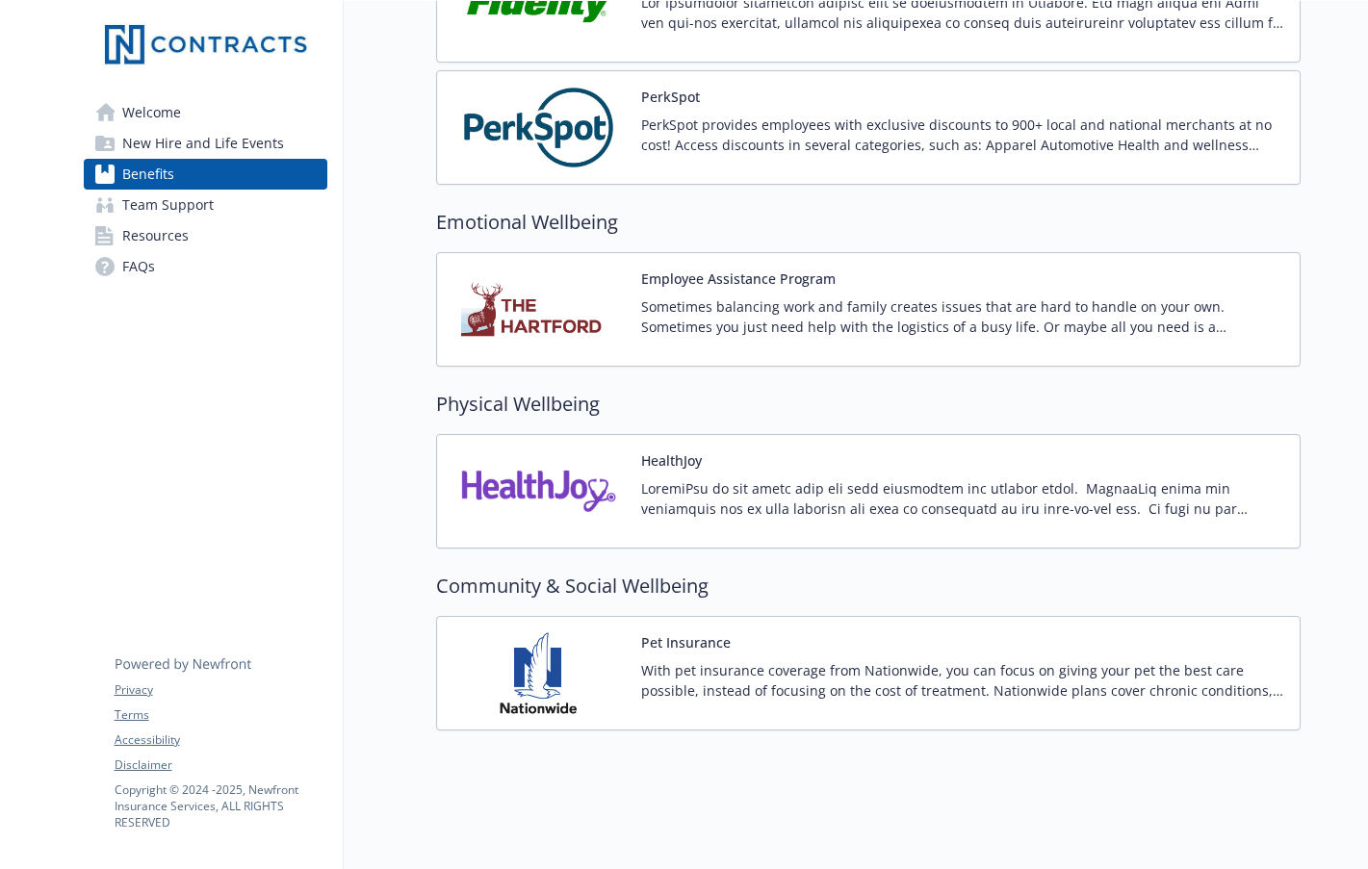
click at [882, 456] on div "HealthJoy" at bounding box center [962, 492] width 643 height 82
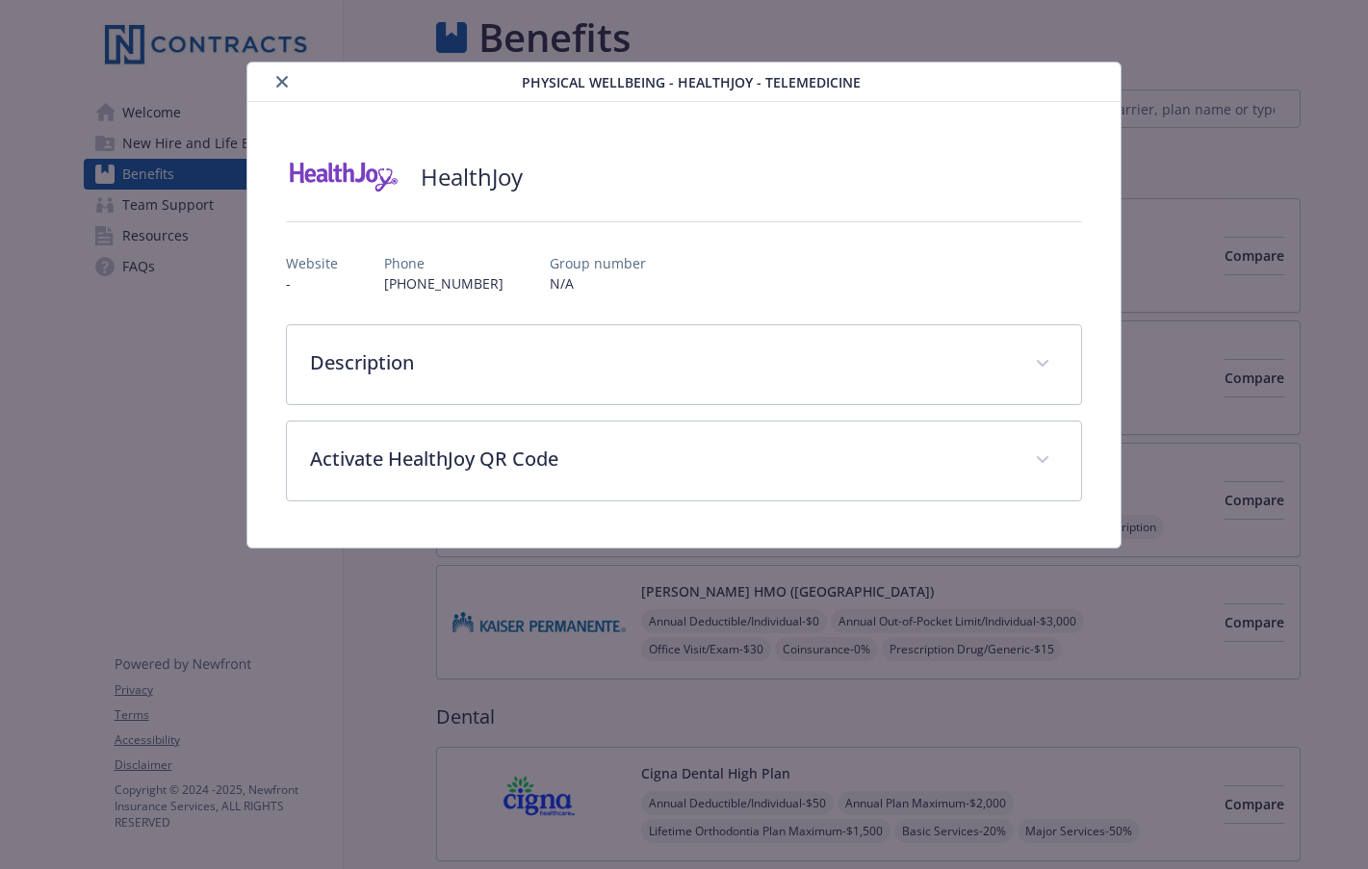
scroll to position [2472, 0]
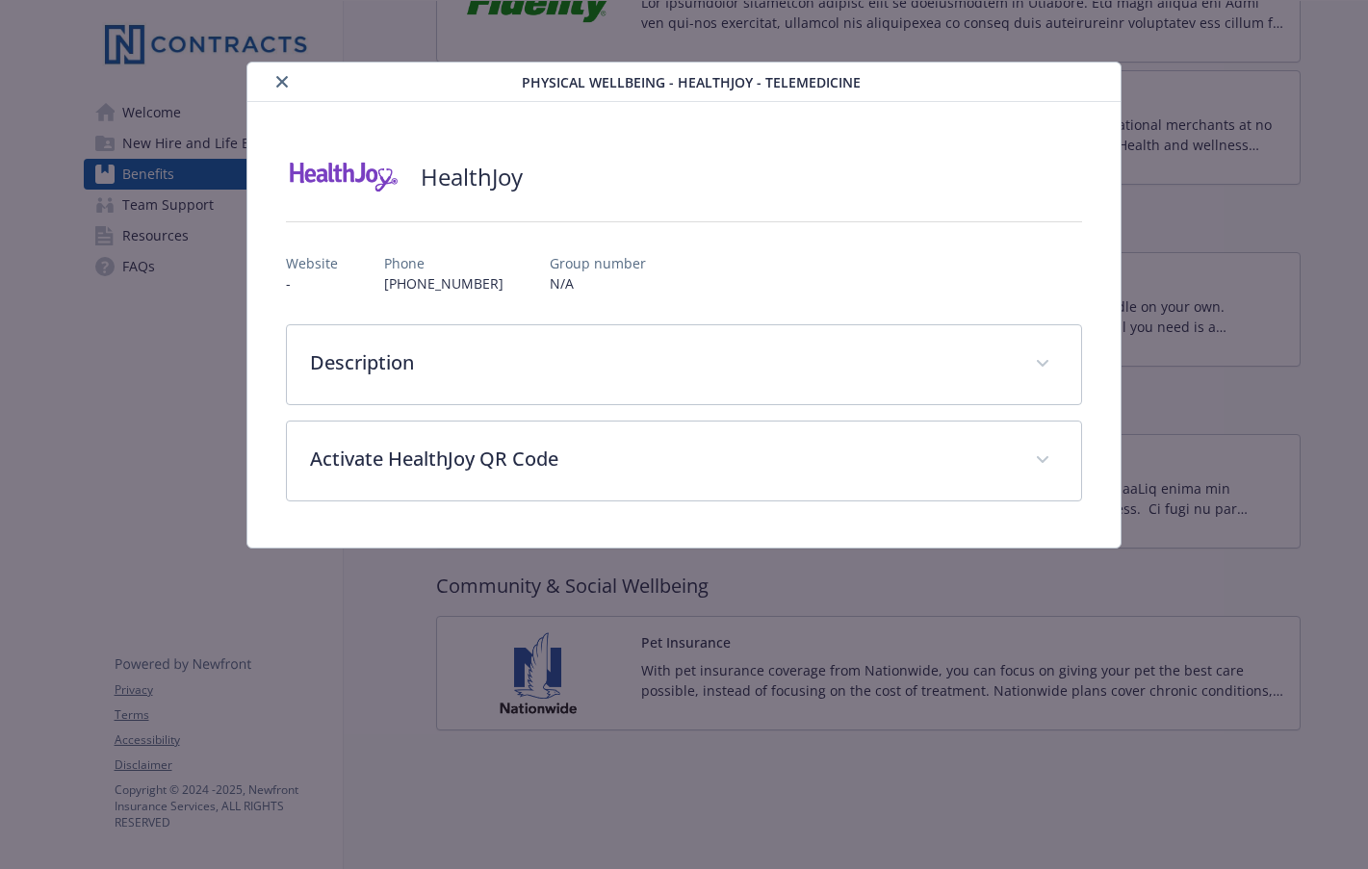
click at [277, 84] on icon "close" at bounding box center [282, 82] width 12 height 12
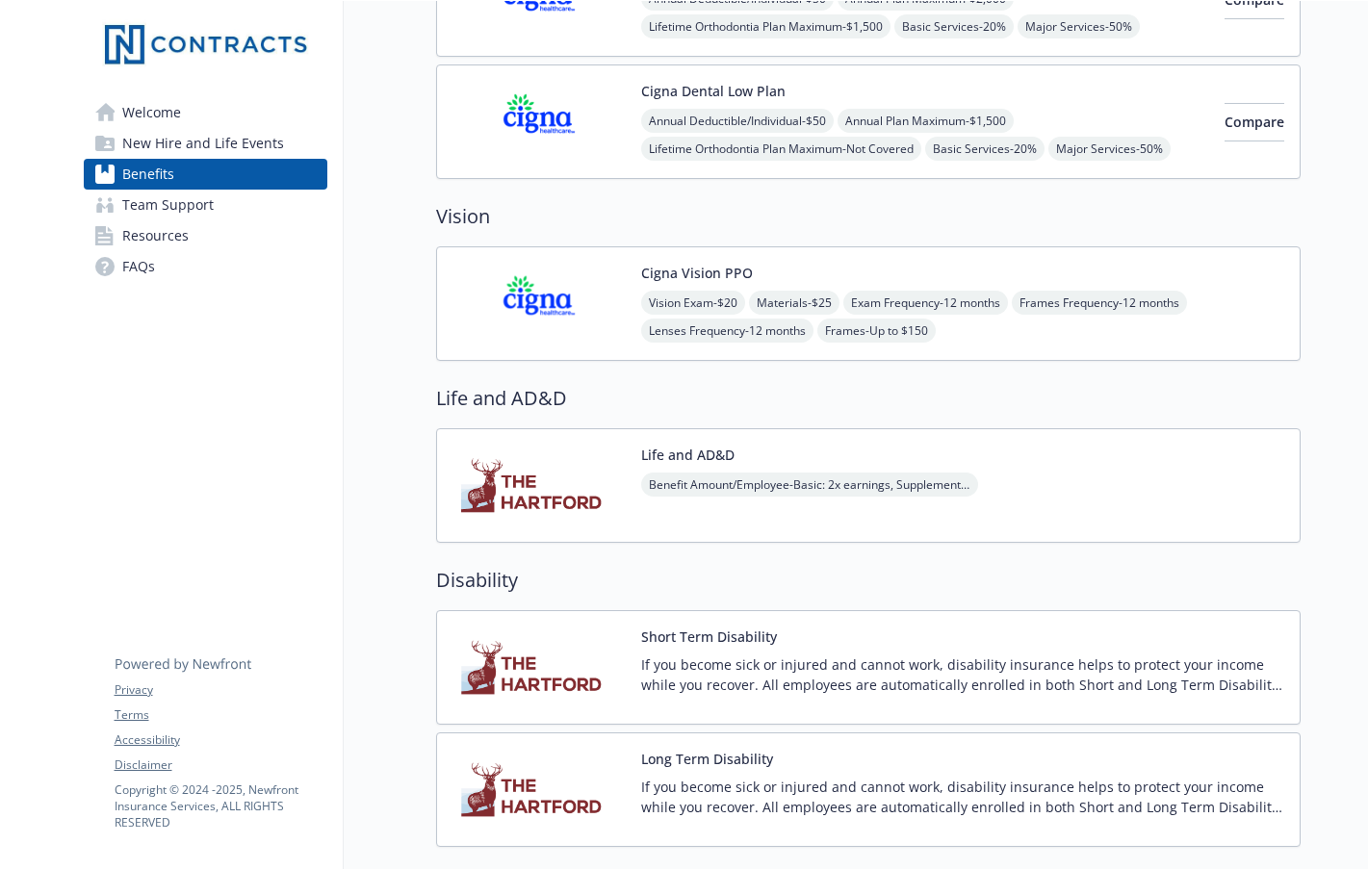
scroll to position [963, 0]
